Goal: Feedback & Contribution: Submit feedback/report problem

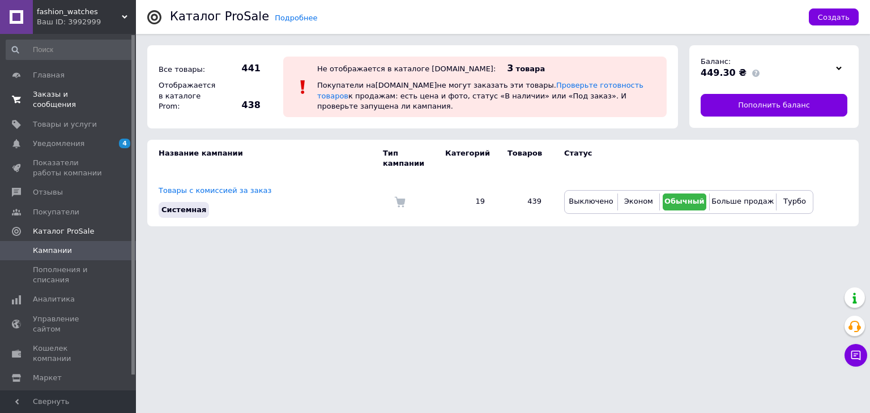
click at [96, 100] on span "Заказы и сообщения" at bounding box center [69, 99] width 72 height 20
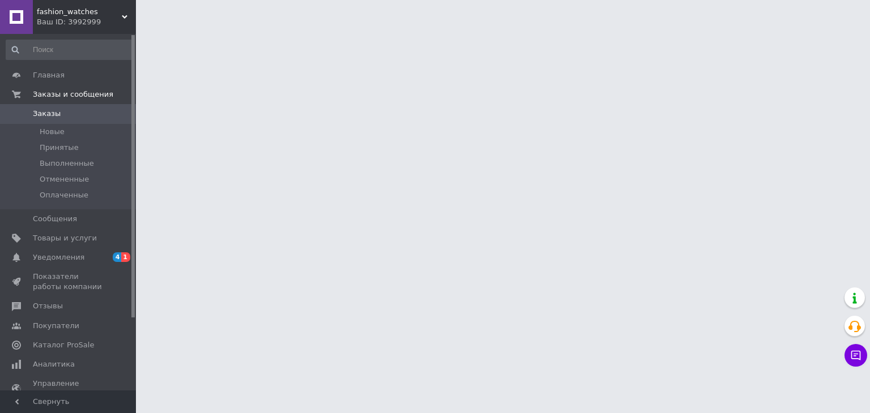
click at [101, 254] on span "Уведомления" at bounding box center [69, 257] width 72 height 10
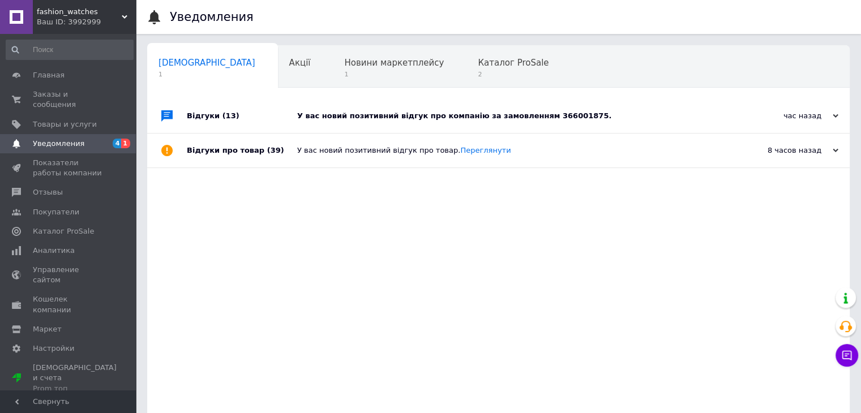
click at [393, 118] on div "У вас новий позитивний відгук про компанію за замовленням 366001875." at bounding box center [511, 116] width 428 height 10
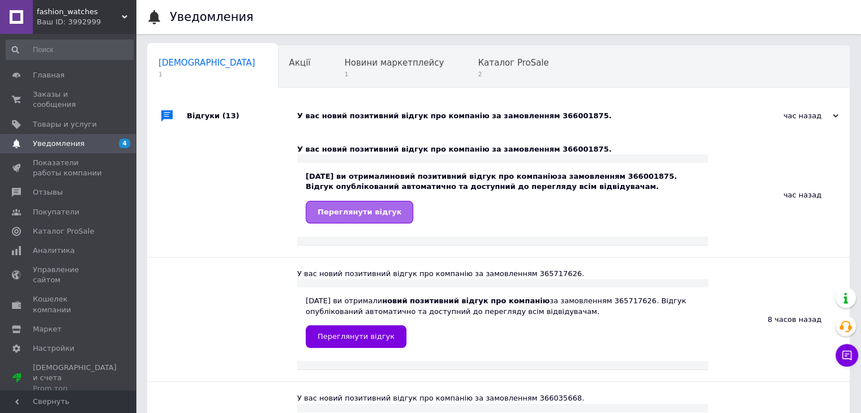
click at [344, 216] on span "Переглянути відгук" at bounding box center [360, 212] width 84 height 8
click at [88, 91] on span "Заказы и сообщения" at bounding box center [69, 99] width 72 height 20
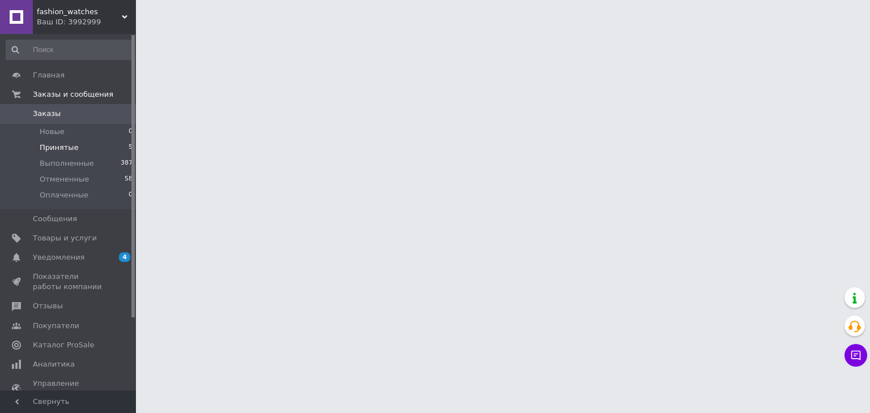
click at [80, 144] on li "Принятые 5" at bounding box center [69, 148] width 139 height 16
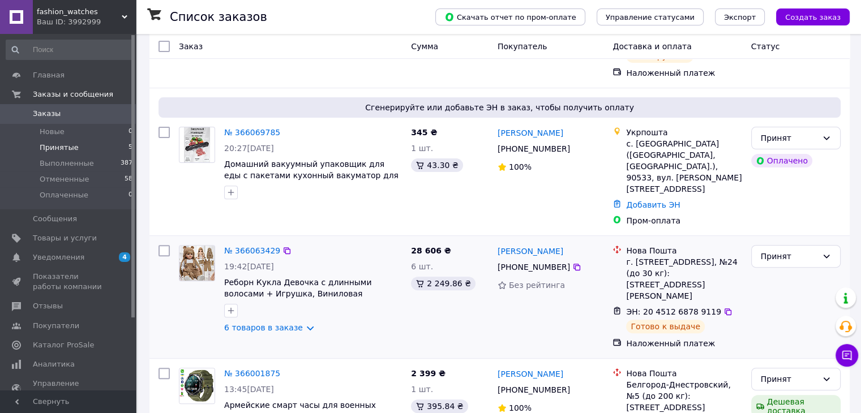
scroll to position [365, 0]
click at [778, 373] on div "Принят" at bounding box center [789, 379] width 57 height 12
click at [779, 344] on li "Выполнен" at bounding box center [795, 346] width 88 height 20
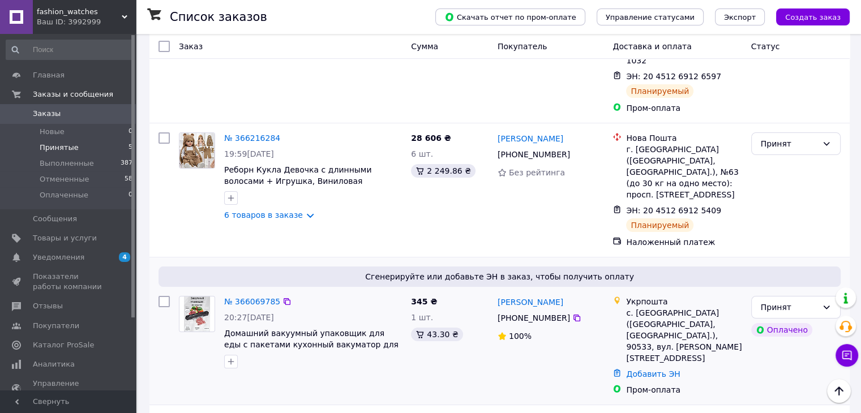
scroll to position [0, 0]
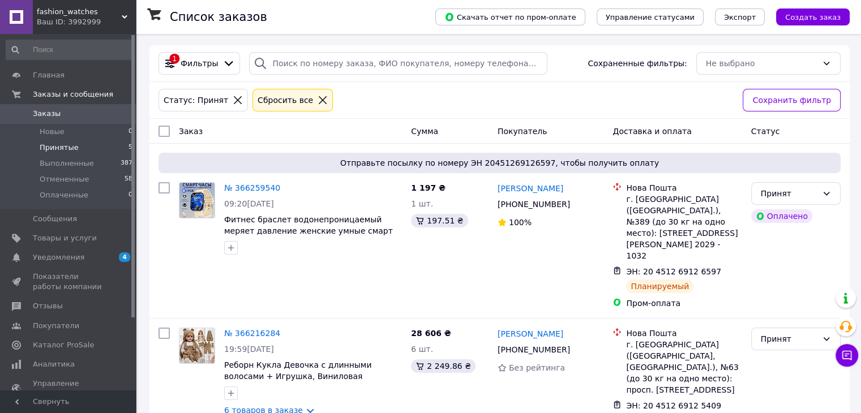
click at [318, 97] on icon at bounding box center [323, 100] width 10 height 10
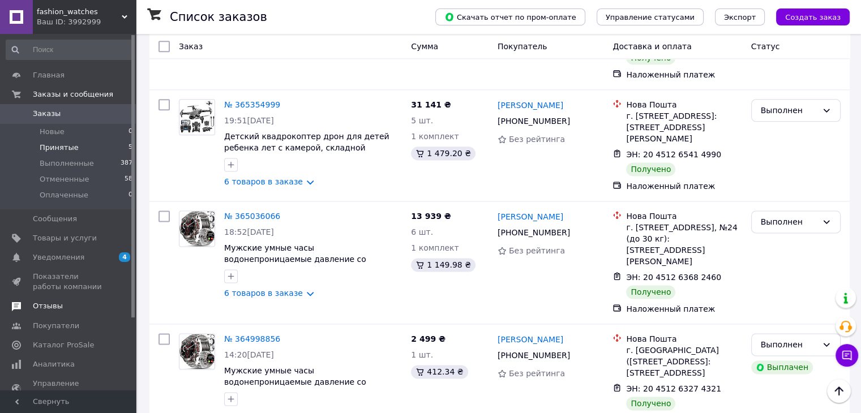
scroll to position [1472, 0]
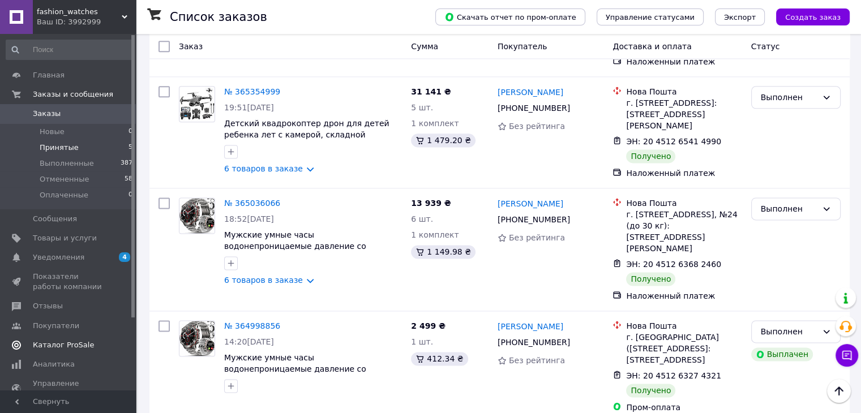
click at [82, 343] on span "Каталог ProSale" at bounding box center [63, 345] width 61 height 10
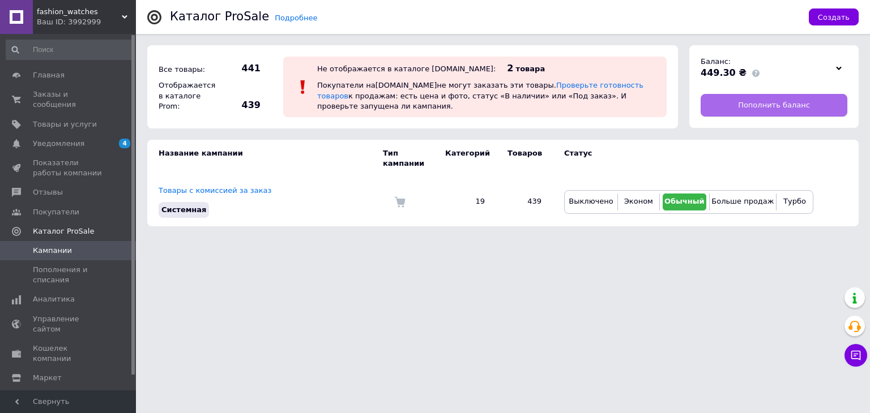
click at [730, 112] on link "Пополнить баланс" at bounding box center [773, 105] width 147 height 23
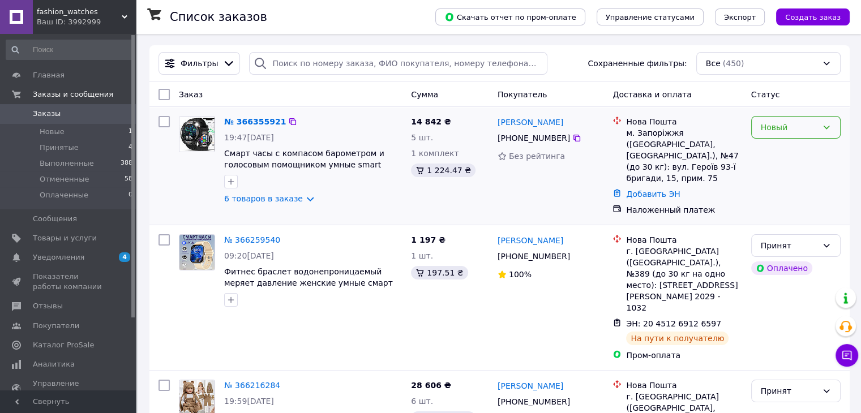
click at [794, 129] on div "Новый" at bounding box center [789, 127] width 57 height 12
click at [779, 153] on li "Принят" at bounding box center [795, 152] width 88 height 20
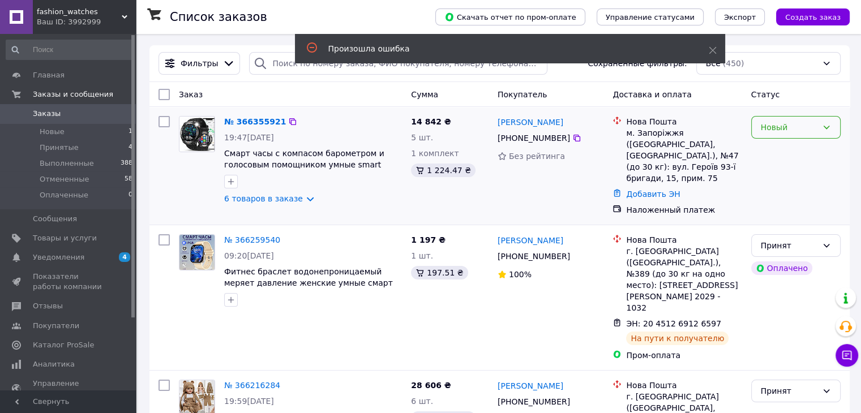
click at [769, 128] on div "Новый" at bounding box center [789, 127] width 57 height 12
click at [774, 151] on li "Принят" at bounding box center [795, 152] width 88 height 20
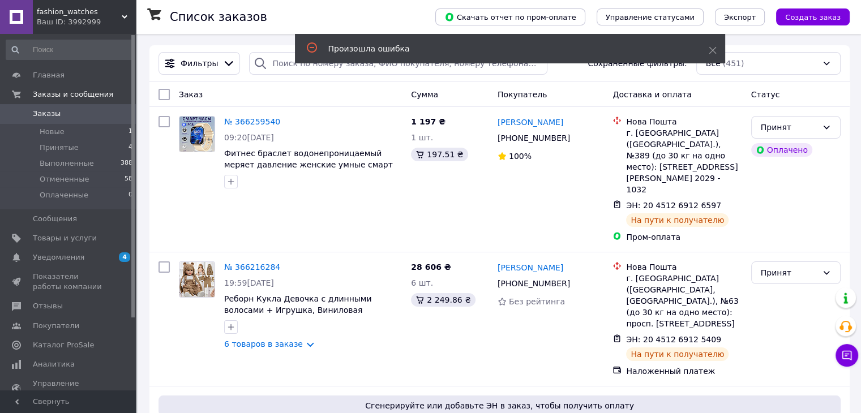
click at [79, 346] on span "Каталог ProSale" at bounding box center [63, 345] width 61 height 10
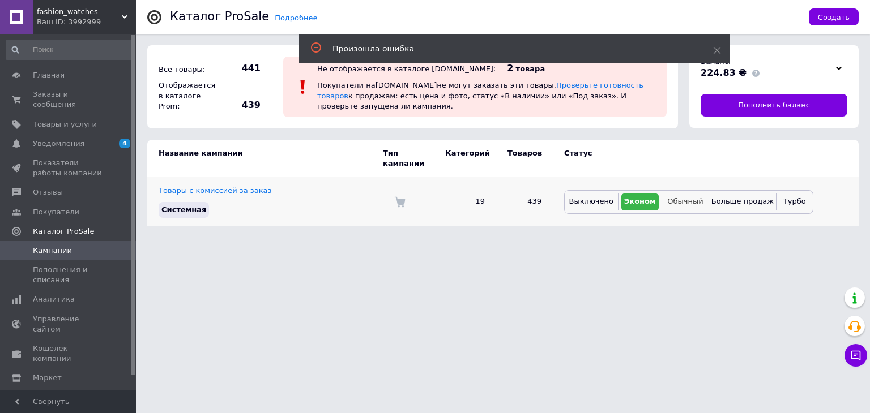
click at [684, 197] on span "Обычный" at bounding box center [685, 201] width 36 height 8
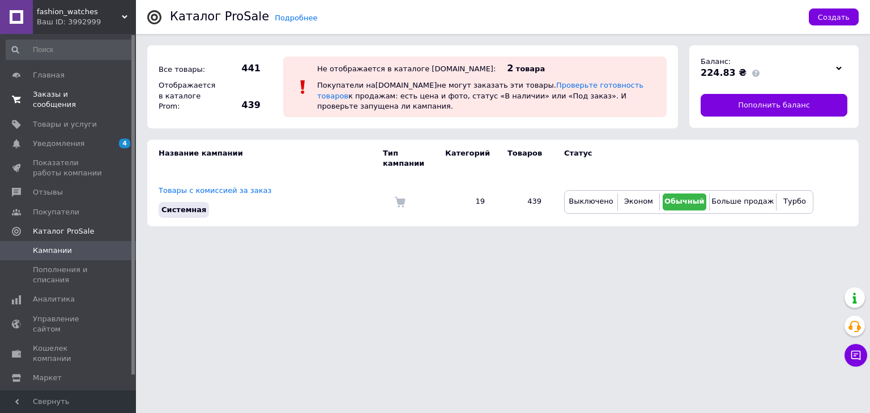
click at [97, 97] on span "Заказы и сообщения" at bounding box center [69, 99] width 72 height 20
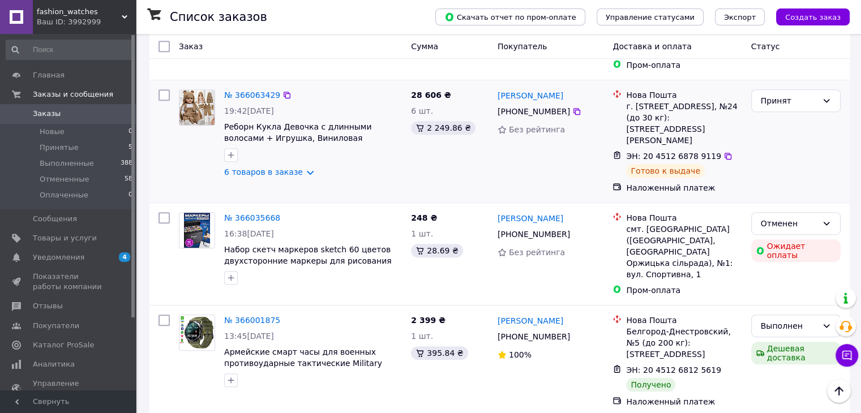
scroll to position [566, 0]
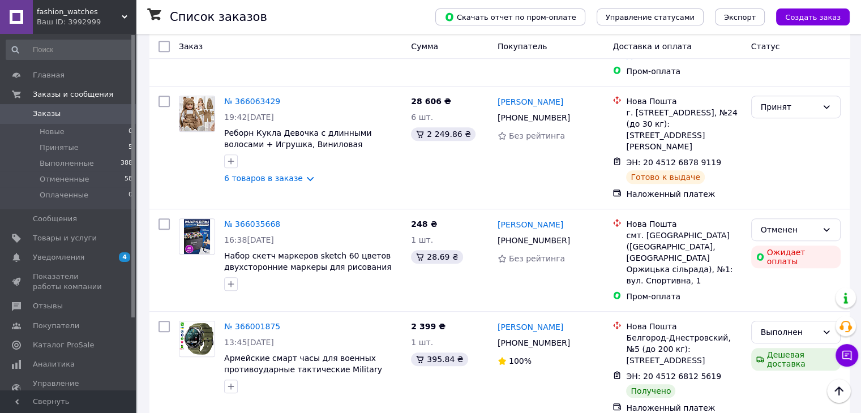
click at [76, 311] on span "Отзывы" at bounding box center [69, 306] width 72 height 10
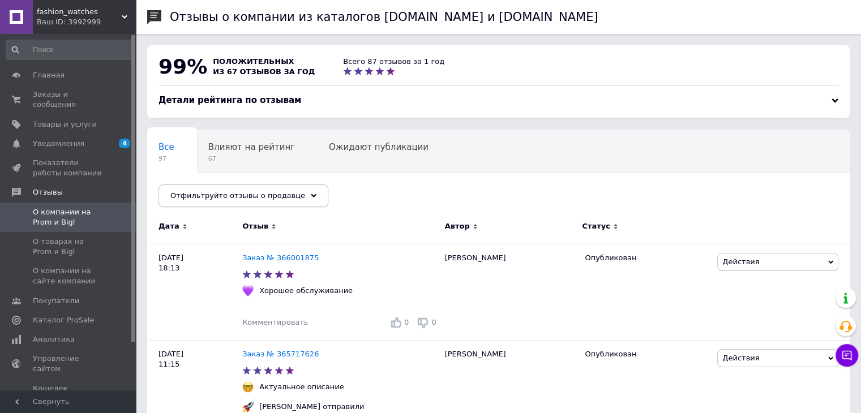
click at [253, 191] on span "Отфильтруйте отзывы о продавце" at bounding box center [237, 195] width 135 height 8
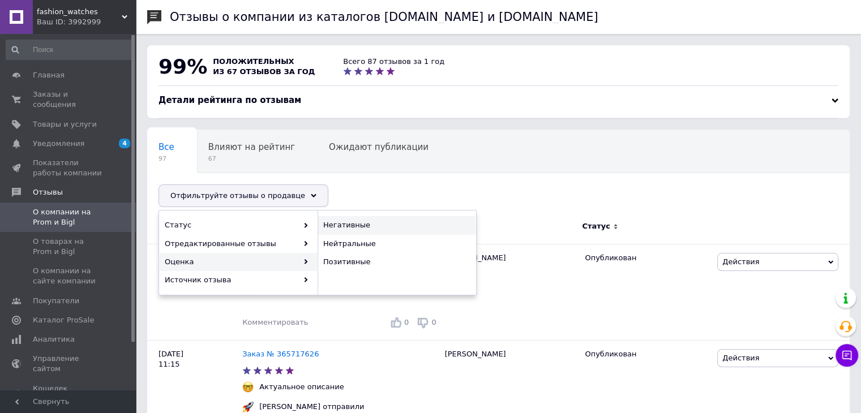
click at [343, 225] on span "Негативные" at bounding box center [395, 225] width 144 height 10
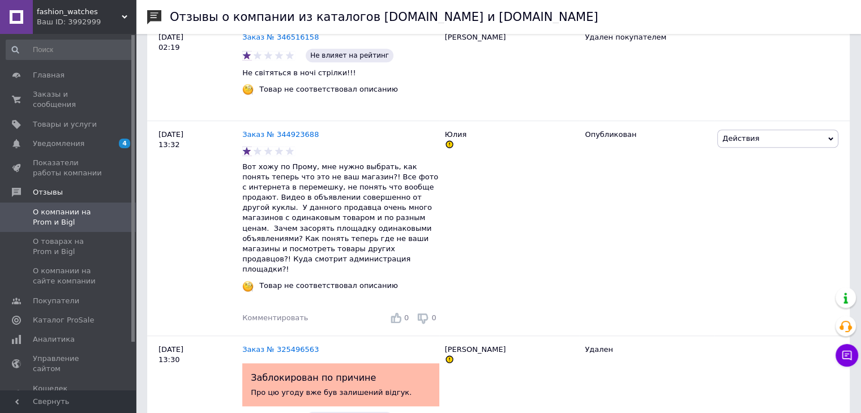
scroll to position [906, 0]
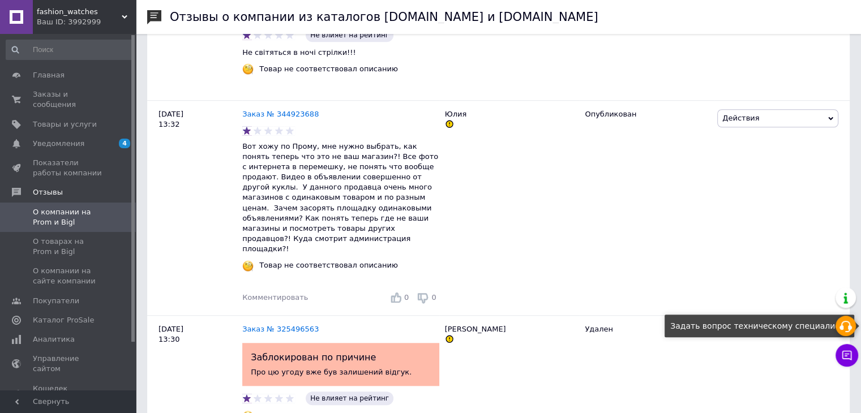
click at [848, 321] on icon at bounding box center [846, 327] width 14 height 14
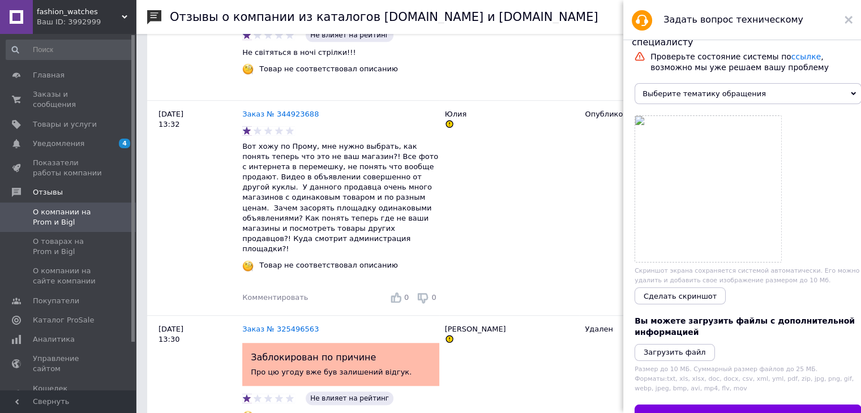
click at [721, 93] on span "Выберите тематику обращения" at bounding box center [748, 93] width 227 height 21
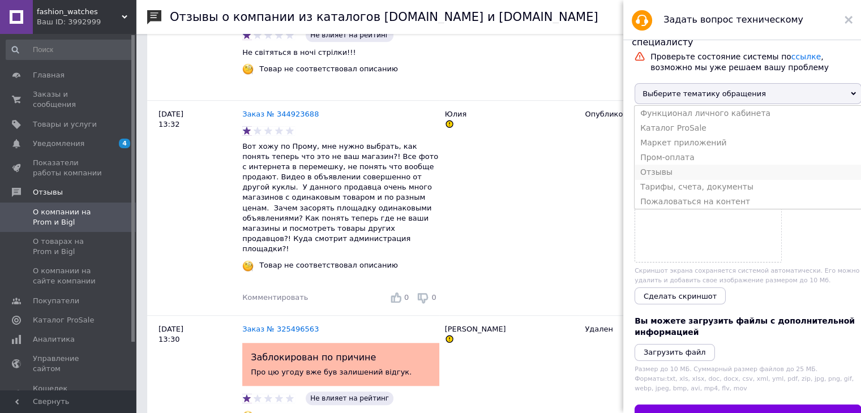
click at [688, 178] on li "Отзывы" at bounding box center [748, 172] width 227 height 15
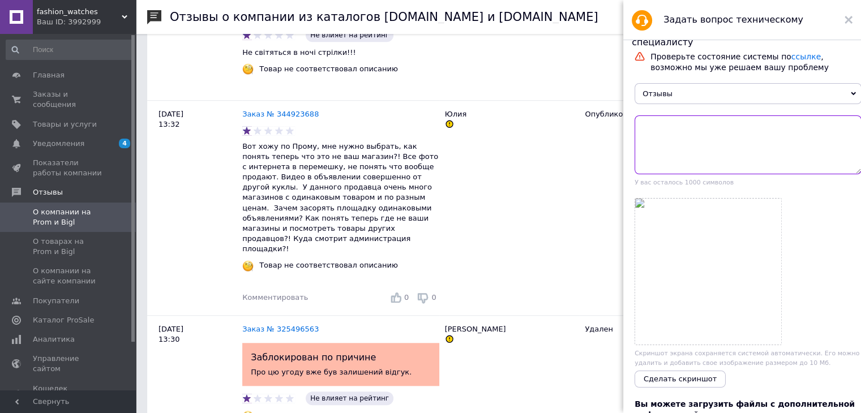
click at [682, 141] on textarea at bounding box center [748, 144] width 227 height 59
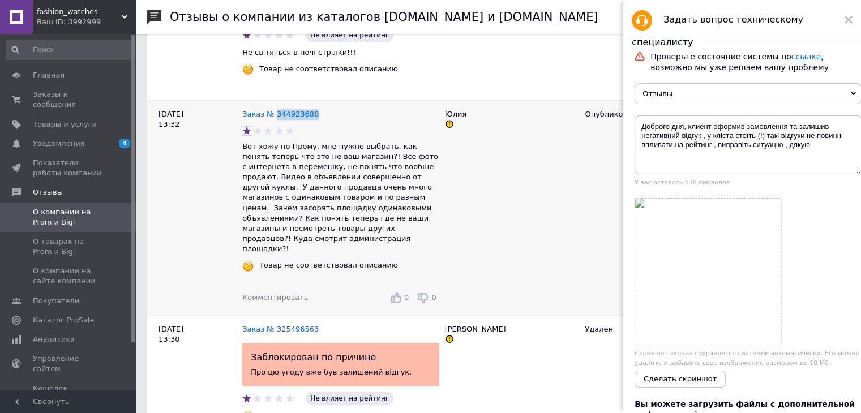
drag, startPoint x: 272, startPoint y: 98, endPoint x: 311, endPoint y: 101, distance: 39.2
click at [311, 101] on div "Заказ № 344923688 Вот хожу по Прому, мне нужно выбрать, как понять теперь что э…" at bounding box center [340, 207] width 197 height 215
copy link "344923688"
click at [789, 129] on textarea "Доброго дня, клиент оформив замовлення та залишив негативний відгук , у клієта …" at bounding box center [748, 144] width 227 height 59
paste textarea "344923688"
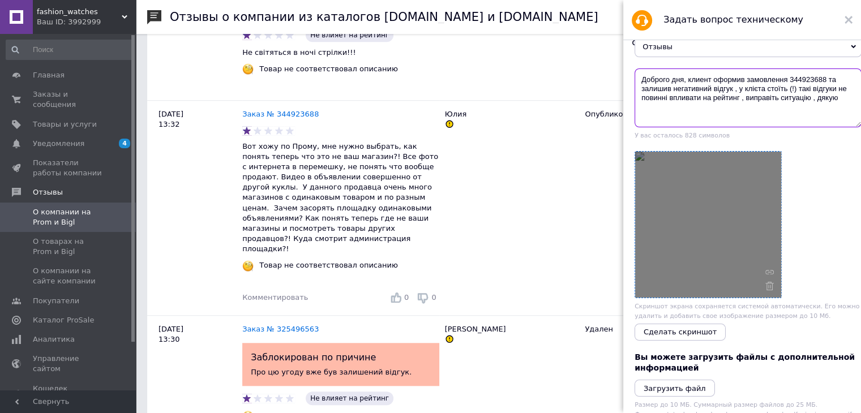
scroll to position [113, 0]
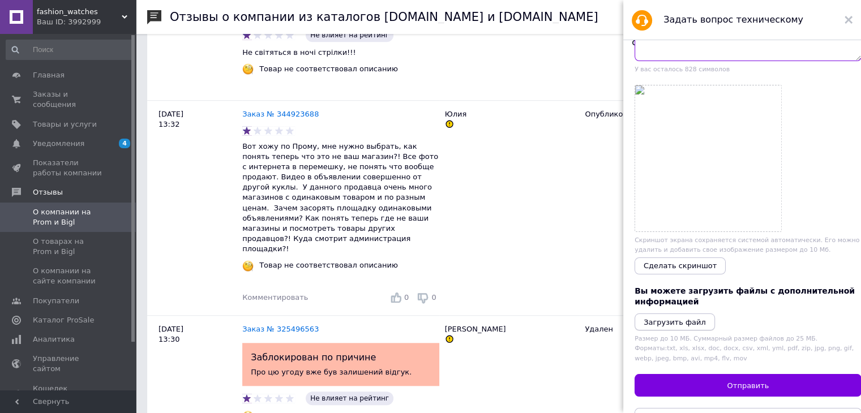
type textarea "Доброго дня, клиент оформив замовлення 344923688 та залишив негативний відгук ,…"
click at [686, 327] on icon "Загрузить файл" at bounding box center [675, 322] width 62 height 8
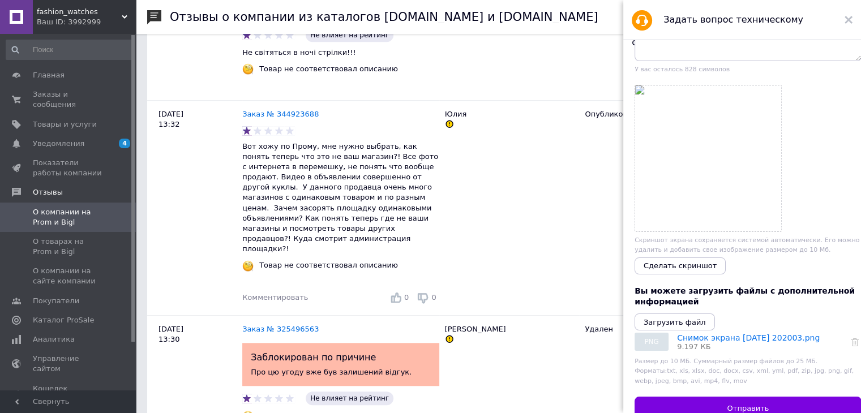
scroll to position [0, 0]
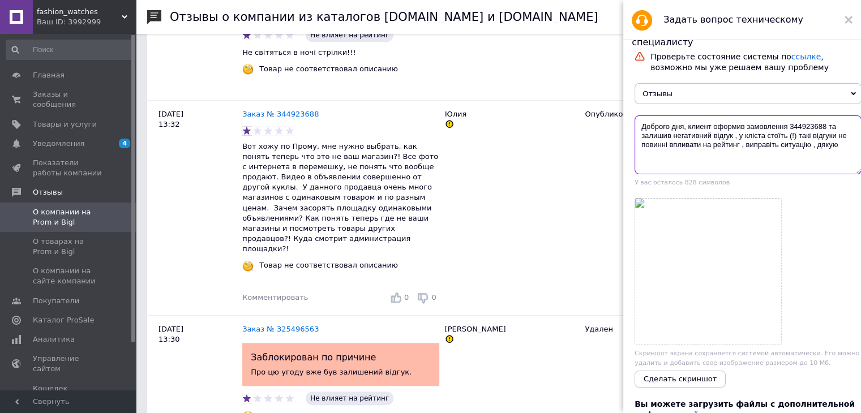
click at [836, 140] on textarea "Доброго дня, клиент оформив замовлення 344923688 та залишив негативний відгук ,…" at bounding box center [748, 144] width 227 height 59
drag, startPoint x: 641, startPoint y: 129, endPoint x: 768, endPoint y: 157, distance: 129.9
click at [768, 157] on textarea "Доброго дня, клиент оформив замовлення 344923688 та залишив негативний відгук ,…" at bounding box center [748, 144] width 227 height 59
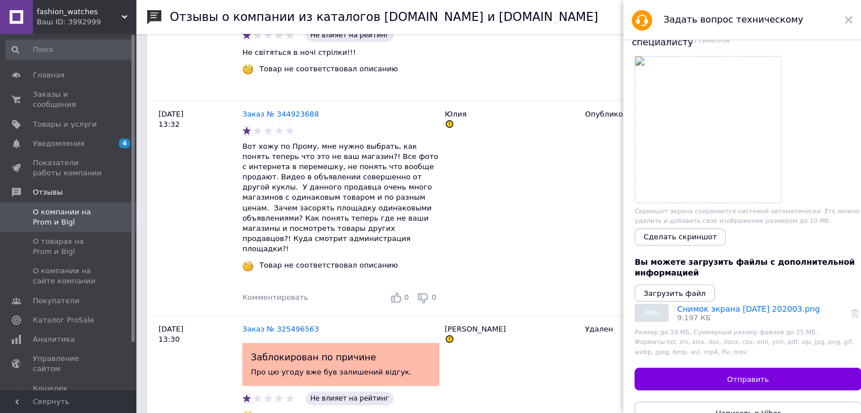
scroll to position [170, 0]
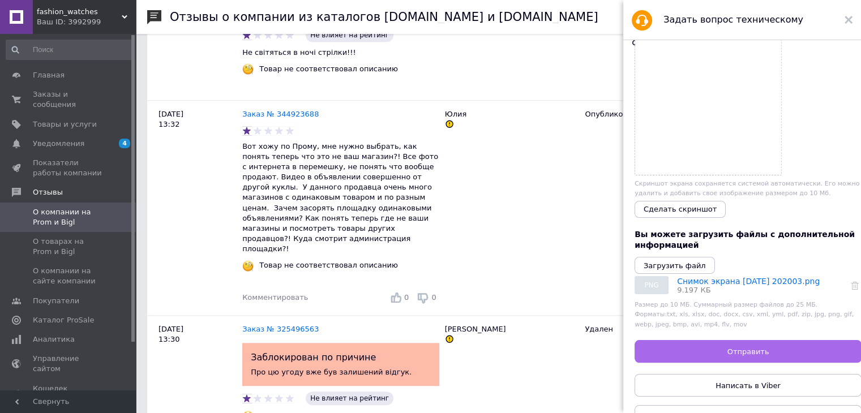
type textarea "Доброго дня, клиент оформив замовлення 344923688 та залишив негативний відгук ,…"
click at [750, 356] on span "Отправить" at bounding box center [748, 352] width 42 height 8
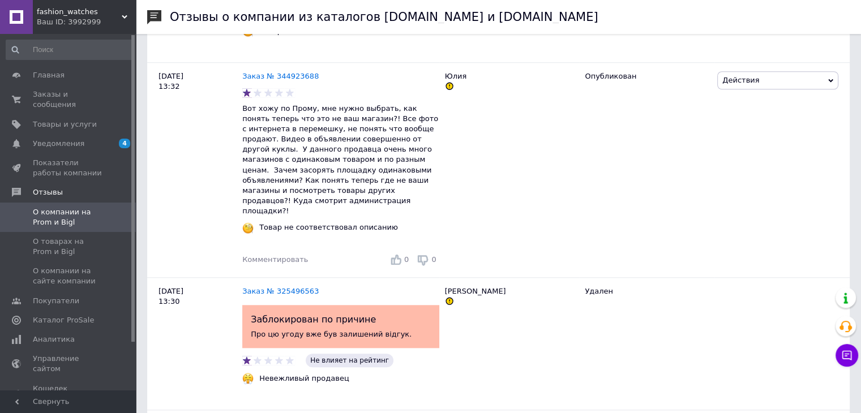
scroll to position [906, 0]
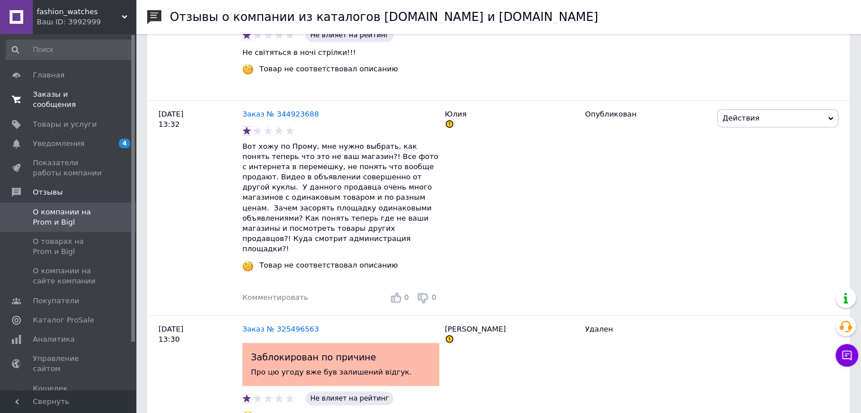
click at [56, 92] on span "Заказы и сообщения" at bounding box center [69, 99] width 72 height 20
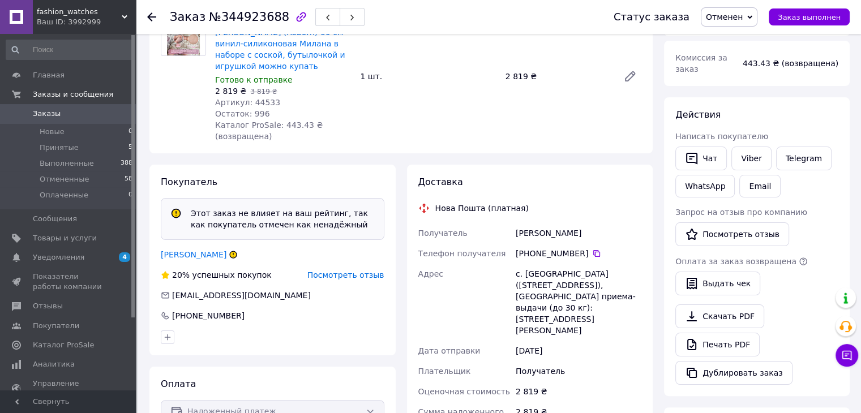
scroll to position [170, 0]
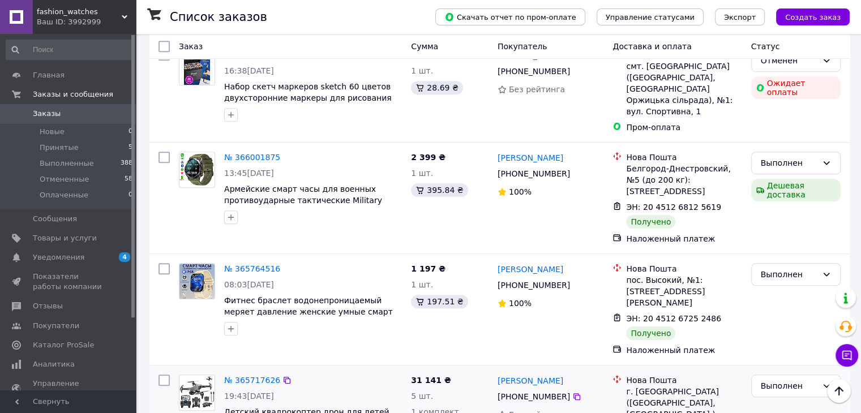
scroll to position [736, 0]
